Goal: Information Seeking & Learning: Learn about a topic

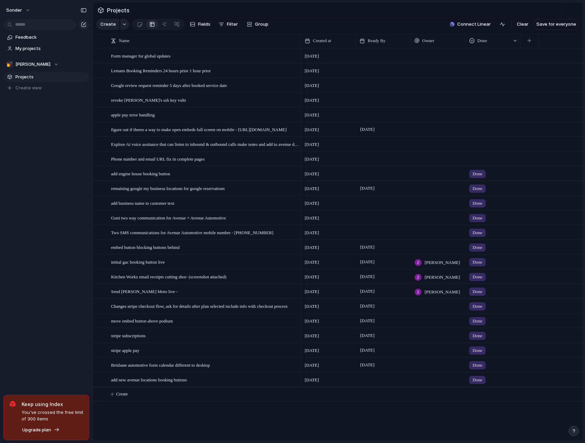
click at [278, 439] on div "Form manager for global updates Lemans Booking Reminders 24 hours prior 1 hour …" at bounding box center [338, 244] width 490 height 393
click at [98, 100] on div at bounding box center [99, 102] width 12 height 19
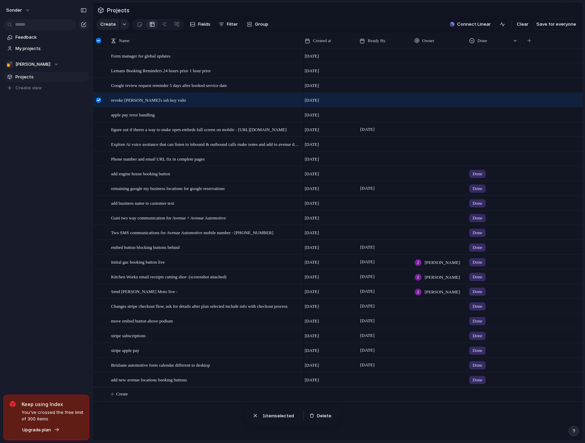
click at [100, 103] on div at bounding box center [98, 100] width 5 height 5
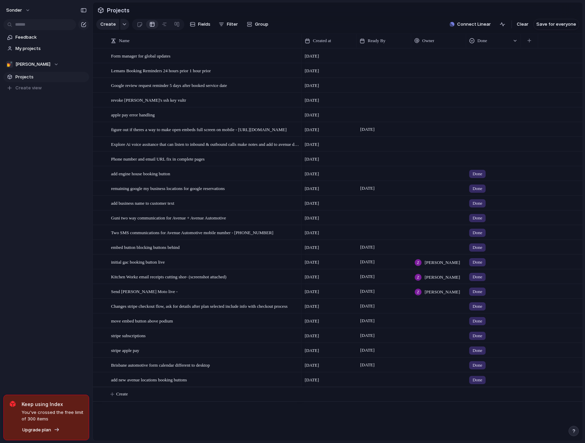
click at [69, 154] on div "sonder Feedback My projects 💅 [PERSON_NAME] Projects To pick up a draggable ite…" at bounding box center [46, 221] width 93 height 443
click at [101, 127] on div "figure out if theres a way to make open embeds full screen on mobile - [URL][DO…" at bounding box center [197, 129] width 208 height 15
